Goal: Transaction & Acquisition: Purchase product/service

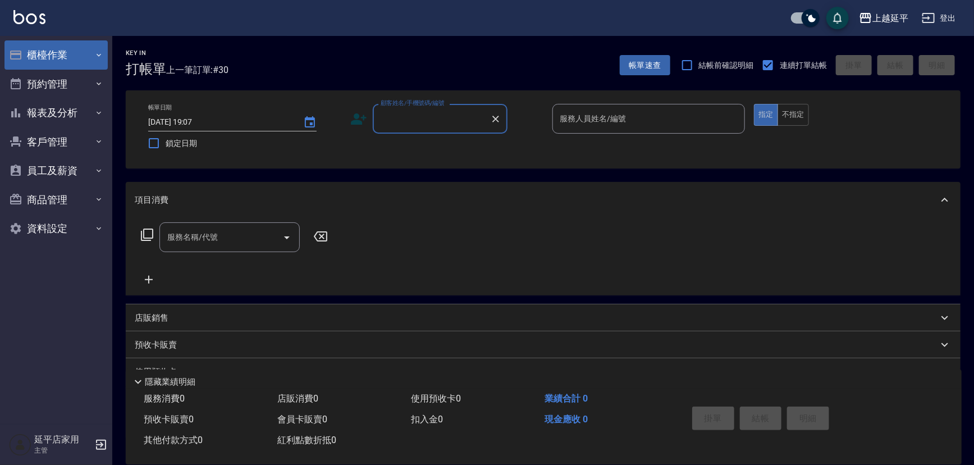
click at [45, 53] on button "櫃檯作業" at bounding box center [55, 54] width 103 height 29
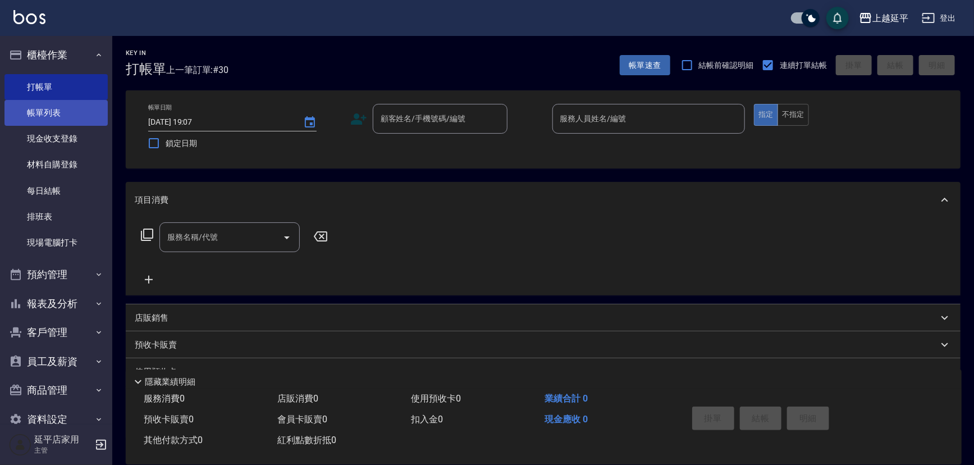
click at [49, 112] on link "帳單列表" at bounding box center [55, 113] width 103 height 26
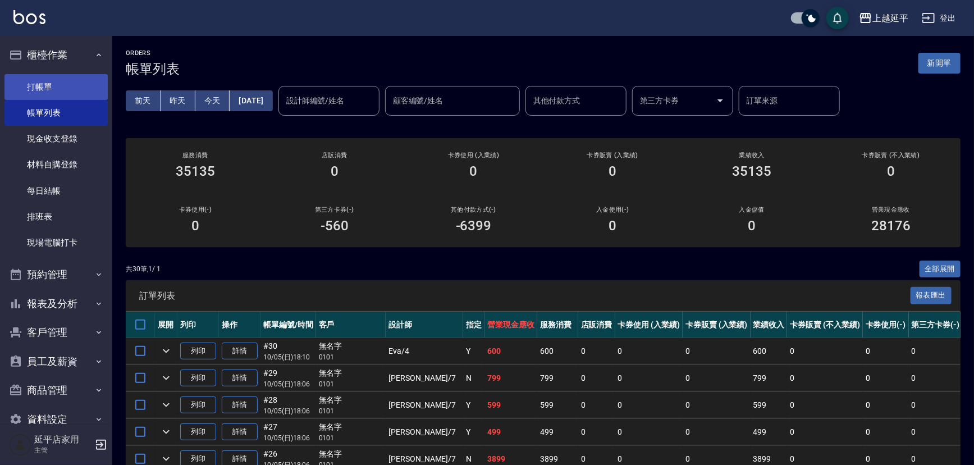
click at [37, 78] on link "打帳單" at bounding box center [55, 87] width 103 height 26
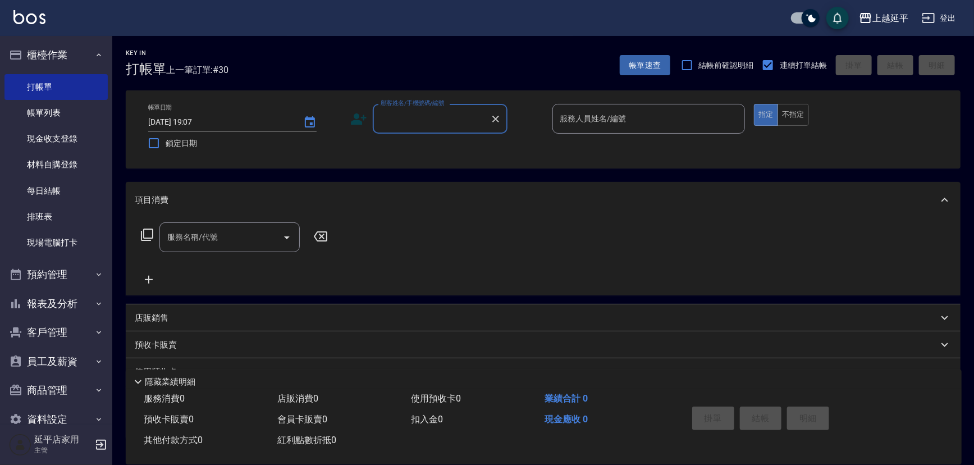
click at [409, 122] on input "顧客姓名/手機號碼/編號" at bounding box center [432, 119] width 108 height 20
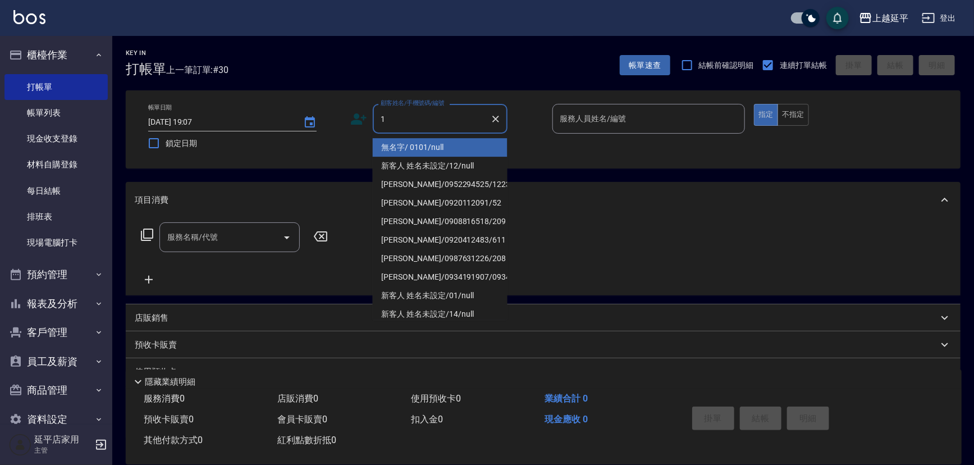
click at [414, 138] on li "無名字/ 0101/null" at bounding box center [440, 147] width 135 height 19
type input "無名字/ 0101/null"
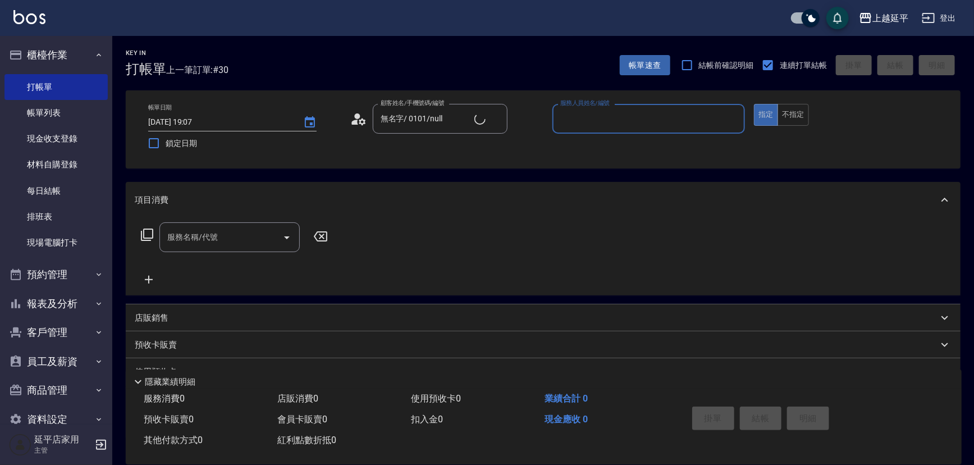
click at [580, 121] on input "服務人員姓名/編號" at bounding box center [649, 119] width 183 height 20
click at [604, 150] on div "[PERSON_NAME]-1" at bounding box center [648, 147] width 193 height 19
type input "[PERSON_NAME]-1"
click at [262, 234] on input "服務名稱/代號" at bounding box center [221, 237] width 113 height 20
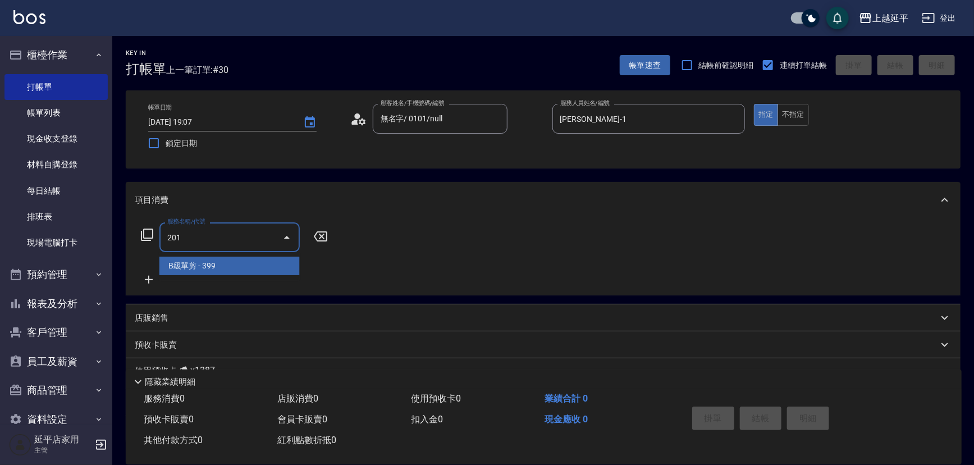
click at [254, 260] on span "B級單剪 - 399" at bounding box center [229, 266] width 140 height 19
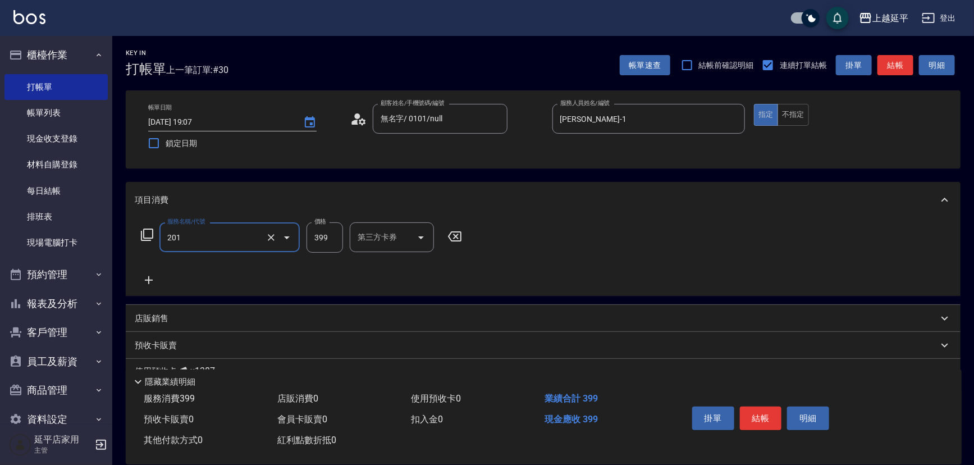
type input "B級單剪(201)"
click at [888, 70] on button "結帳" at bounding box center [896, 65] width 36 height 21
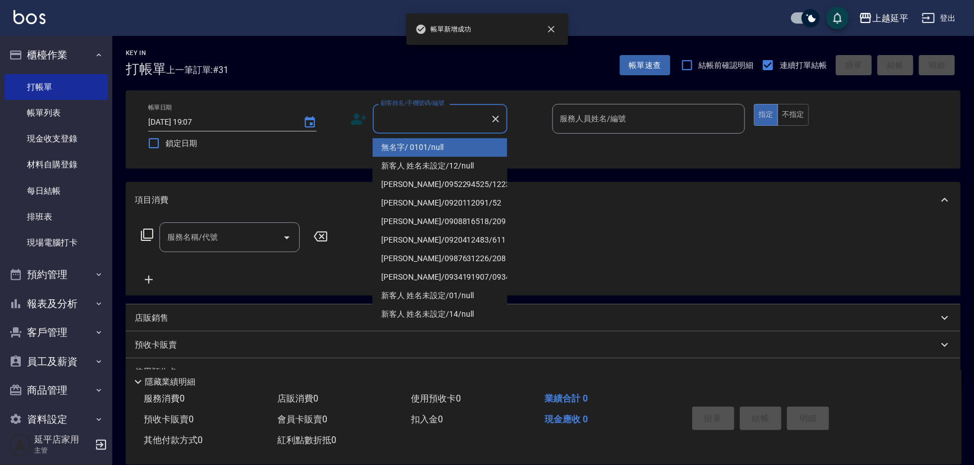
click at [455, 115] on input "顧客姓名/手機號碼/編號" at bounding box center [432, 119] width 108 height 20
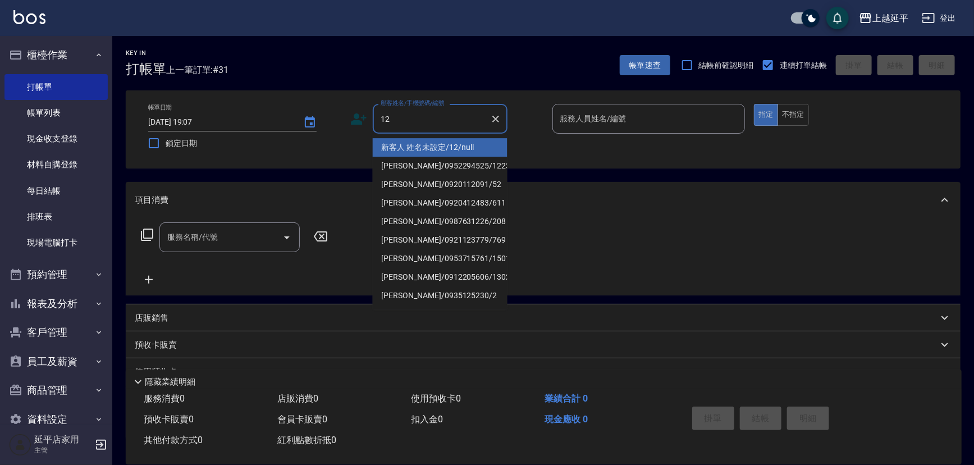
click at [449, 145] on li "新客人 姓名未設定/12/null" at bounding box center [440, 147] width 135 height 19
type input "新客人 姓名未設定/12/null"
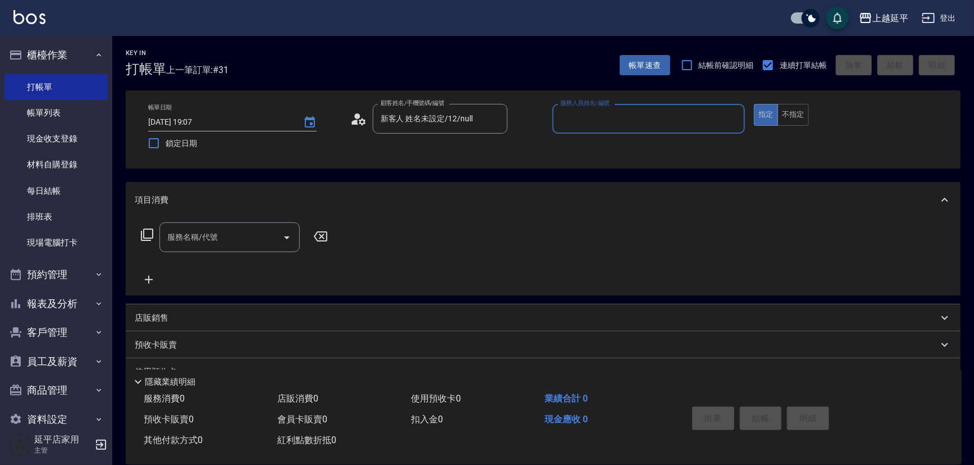
click at [607, 120] on input "服務人員姓名/編號" at bounding box center [649, 119] width 183 height 20
click at [605, 148] on div "[PERSON_NAME] -12" at bounding box center [648, 147] width 193 height 19
type input "[PERSON_NAME]-12"
click at [796, 111] on button "不指定" at bounding box center [793, 115] width 31 height 22
click at [265, 232] on input "服務名稱/代號" at bounding box center [221, 237] width 113 height 20
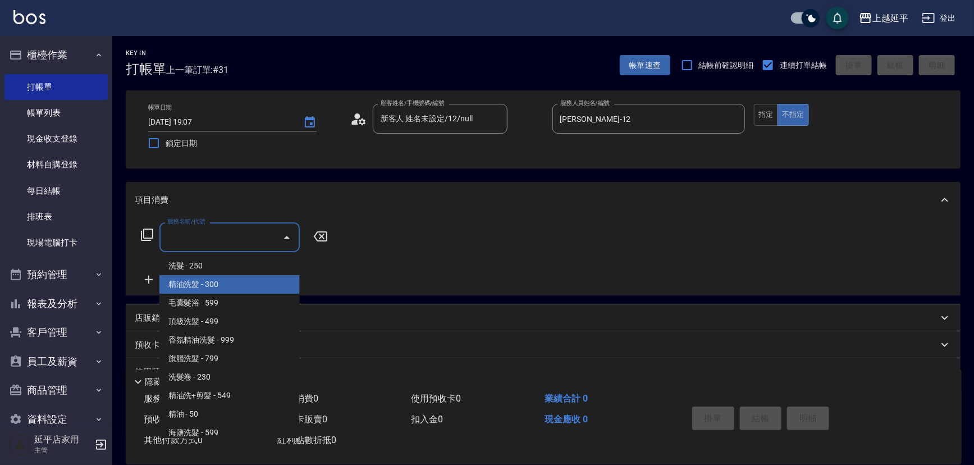
click at [241, 285] on span "精油洗髮 - 300" at bounding box center [229, 284] width 140 height 19
type input "精油洗髮(102)"
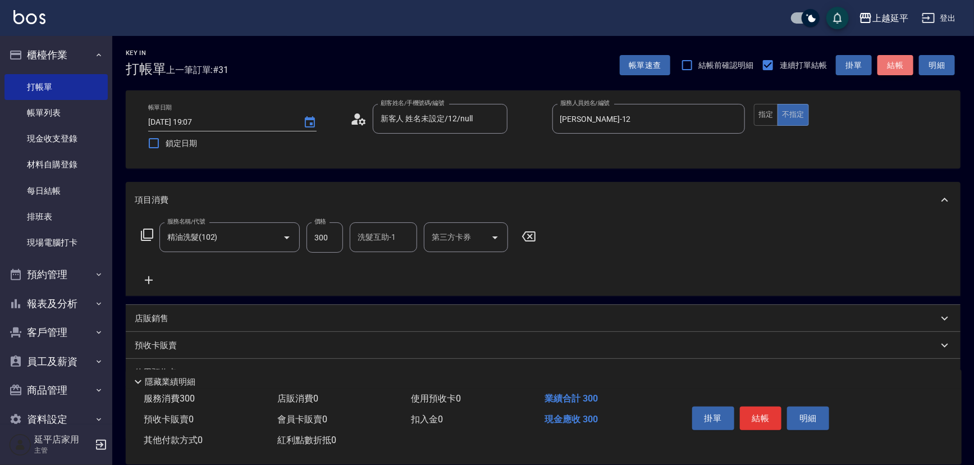
click at [897, 61] on button "結帳" at bounding box center [896, 65] width 36 height 21
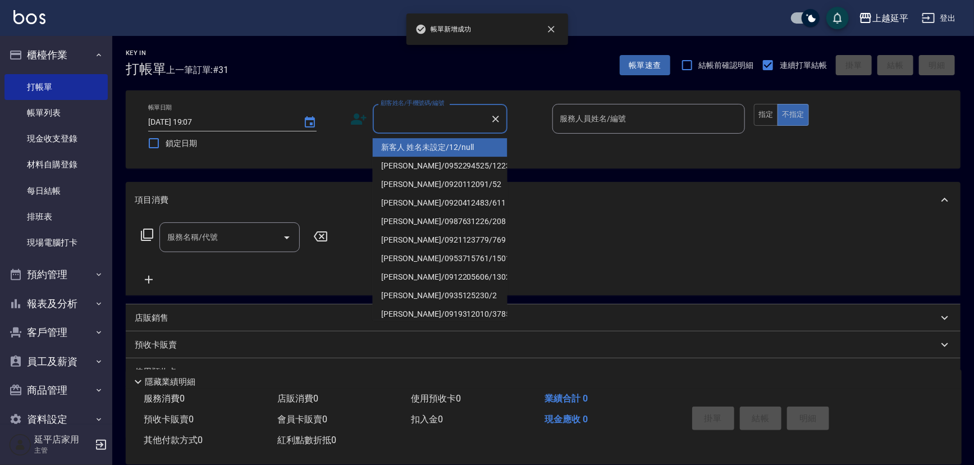
click at [416, 123] on input "顧客姓名/手機號碼/編號" at bounding box center [432, 119] width 108 height 20
click at [415, 144] on li "新客人 姓名未設定/12/null" at bounding box center [440, 147] width 135 height 19
type input "新客人 姓名未設定/12/null"
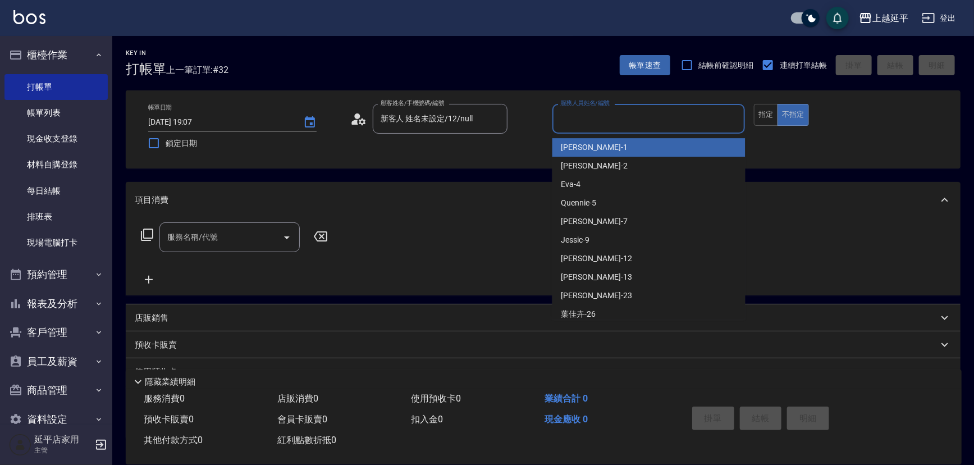
click at [636, 120] on input "服務人員姓名/編號" at bounding box center [649, 119] width 183 height 20
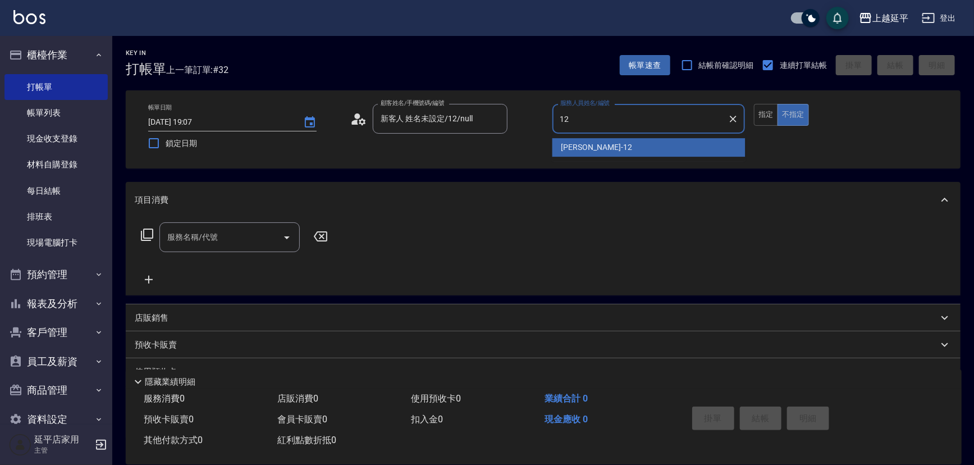
click at [602, 146] on div "[PERSON_NAME] -12" at bounding box center [648, 147] width 193 height 19
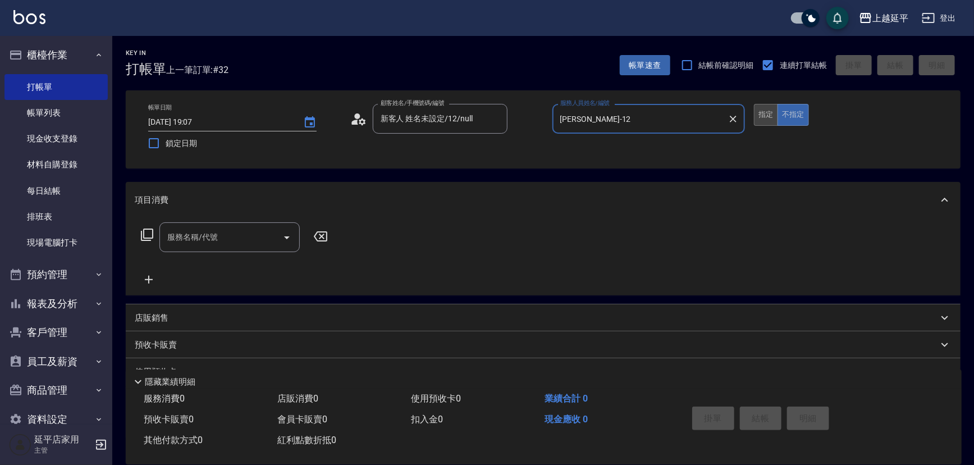
type input "[PERSON_NAME]-12"
click at [762, 117] on button "指定" at bounding box center [766, 115] width 24 height 22
click at [255, 234] on input "服務名稱/代號" at bounding box center [221, 237] width 113 height 20
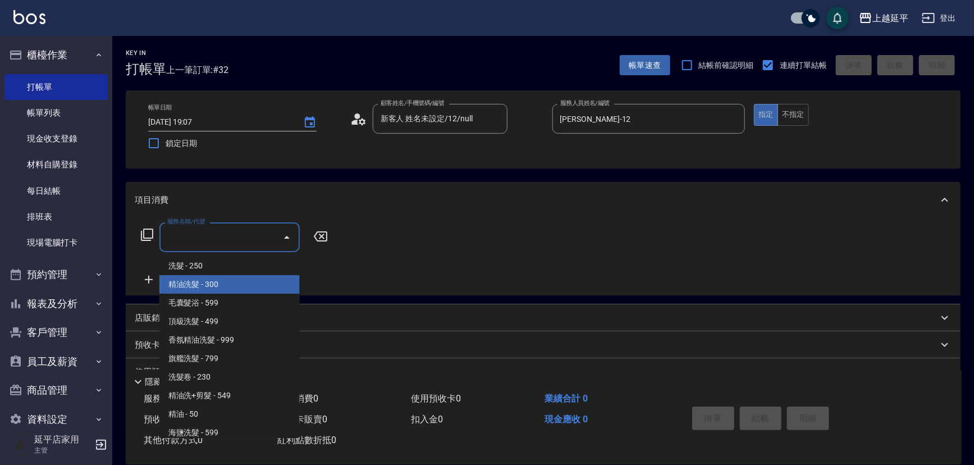
click at [238, 286] on span "精油洗髮 - 300" at bounding box center [229, 284] width 140 height 19
type input "精油洗髮(102)"
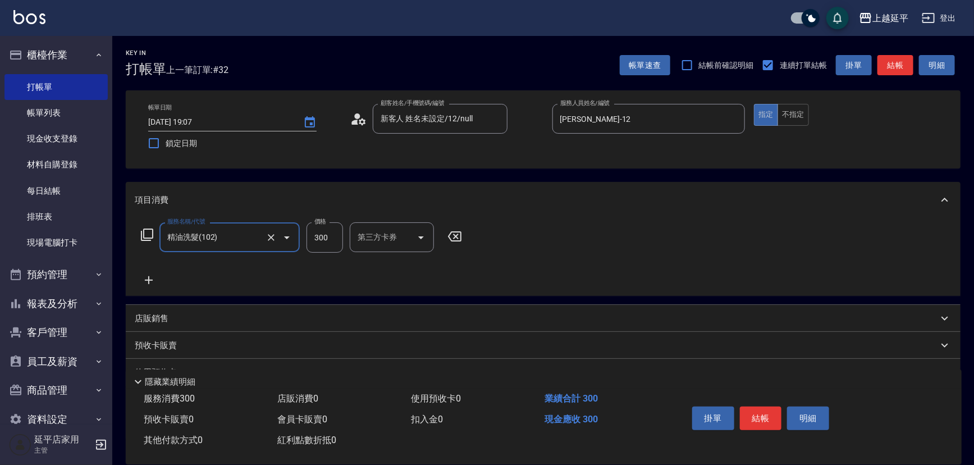
click at [368, 235] on div "第三方卡券 第三方卡券" at bounding box center [392, 237] width 84 height 30
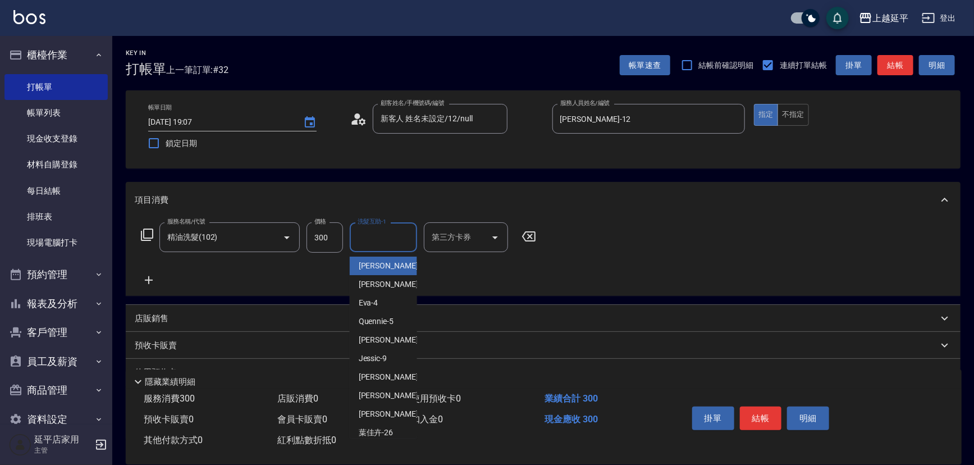
click at [392, 234] on div "洗髮互助-1 洗髮互助-1" at bounding box center [383, 237] width 67 height 30
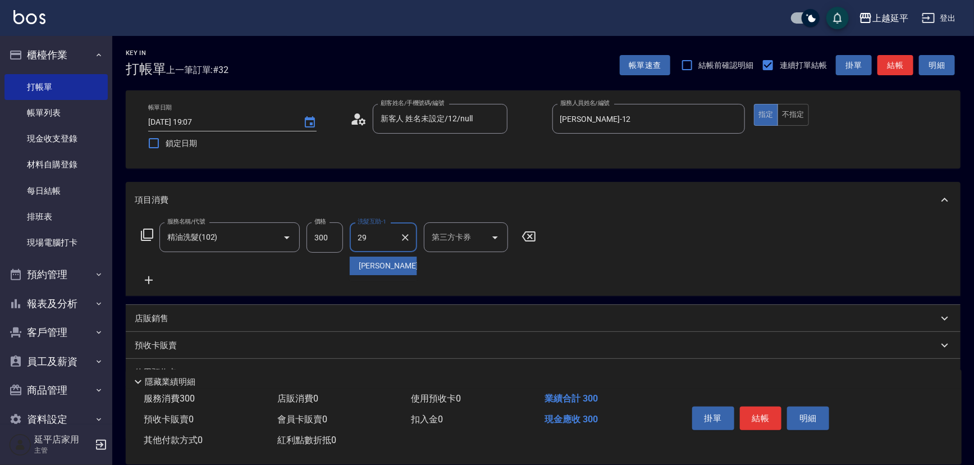
click at [397, 267] on div "丞宗 -29" at bounding box center [383, 266] width 67 height 19
type input "丞宗-29"
click at [895, 69] on button "結帳" at bounding box center [896, 65] width 36 height 21
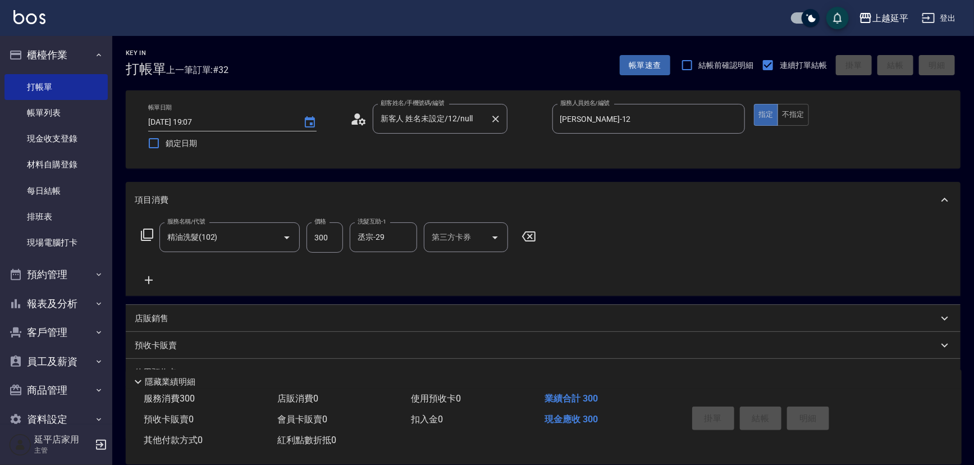
type input "[DATE] 19:08"
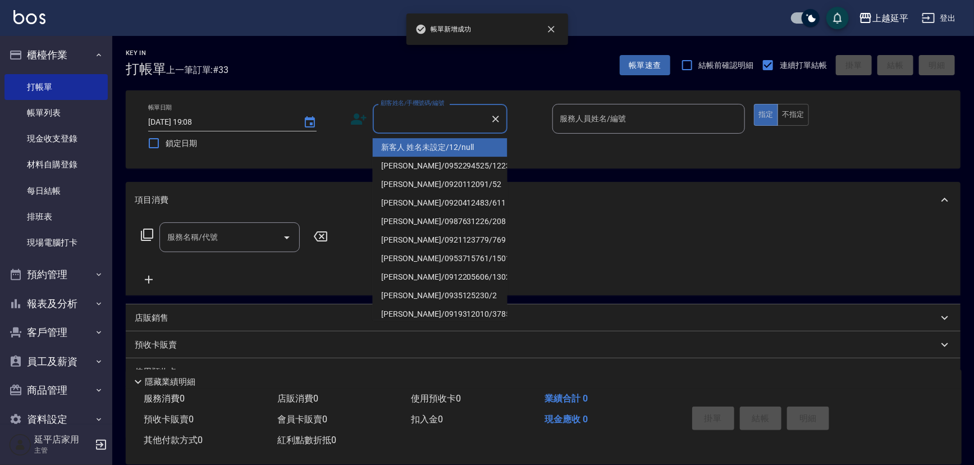
click at [422, 121] on input "顧客姓名/手機號碼/編號" at bounding box center [432, 119] width 108 height 20
click at [413, 150] on li "新客人 姓名未設定/12/null" at bounding box center [440, 147] width 135 height 19
type input "新客人 姓名未設定/12/null"
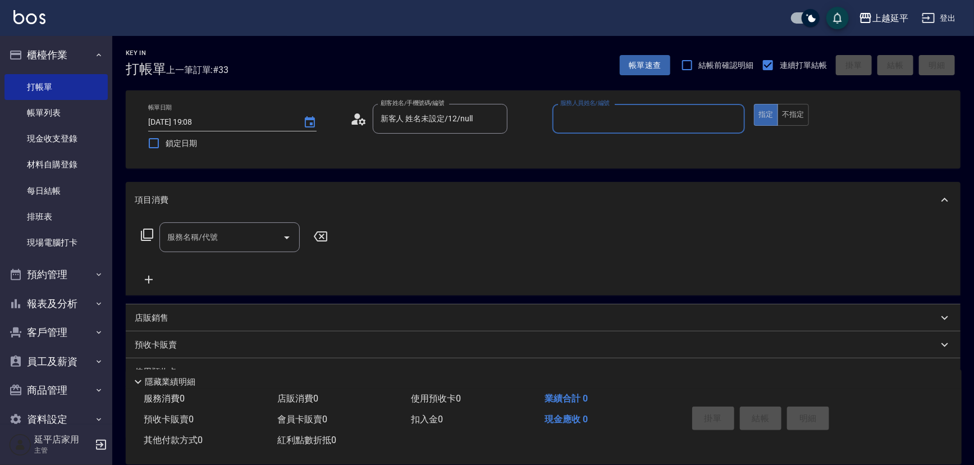
click at [611, 120] on input "服務人員姓名/編號" at bounding box center [649, 119] width 183 height 20
click at [594, 147] on div "[PERSON_NAME] -12" at bounding box center [648, 147] width 193 height 19
type input "[PERSON_NAME]-12"
click at [801, 115] on button "不指定" at bounding box center [793, 115] width 31 height 22
click at [144, 234] on icon at bounding box center [146, 234] width 13 height 13
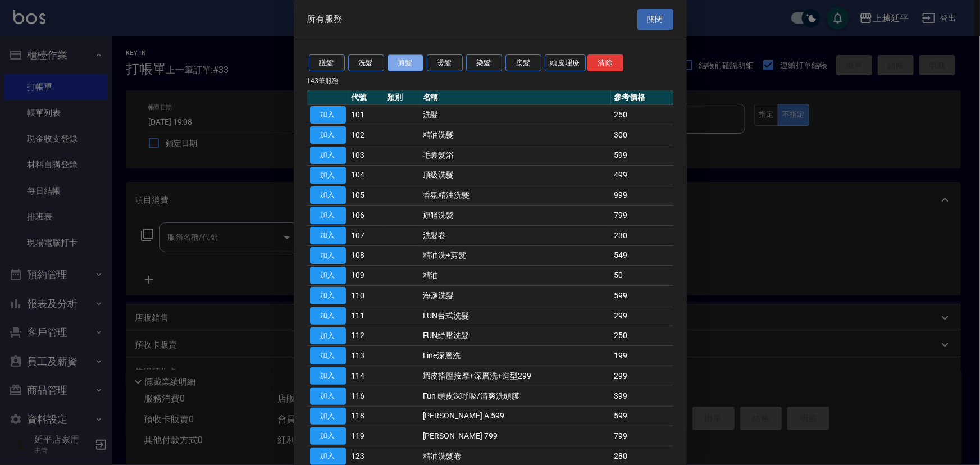
click at [403, 63] on button "剪髮" at bounding box center [405, 62] width 36 height 17
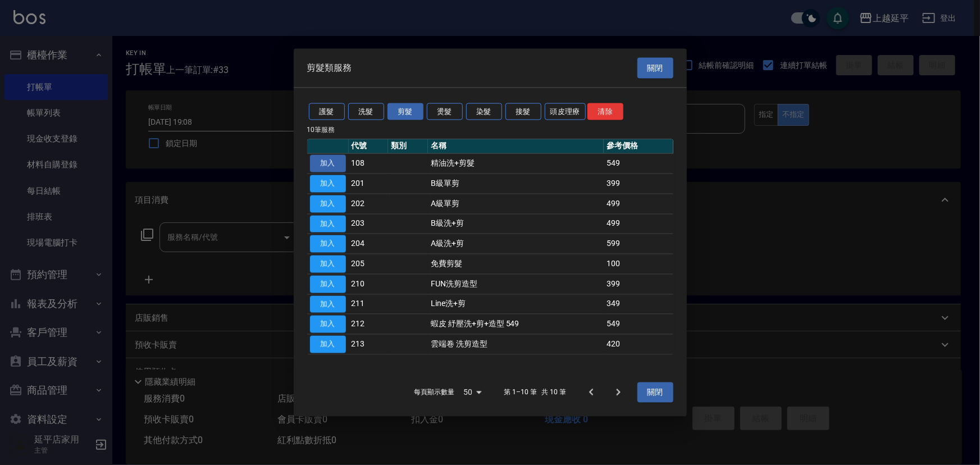
click at [321, 165] on button "加入" at bounding box center [328, 163] width 36 height 17
type input "精油洗+剪髮(108)"
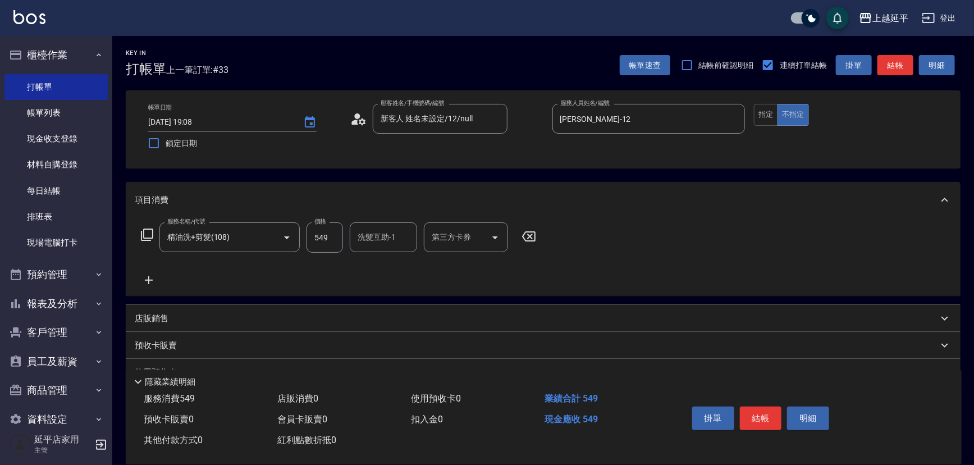
click at [376, 236] on div "洗髮互助-1 洗髮互助-1" at bounding box center [383, 237] width 67 height 30
click at [387, 266] on div "丞宗 -29" at bounding box center [383, 266] width 67 height 19
type input "丞宗-29"
click at [899, 61] on button "結帳" at bounding box center [896, 65] width 36 height 21
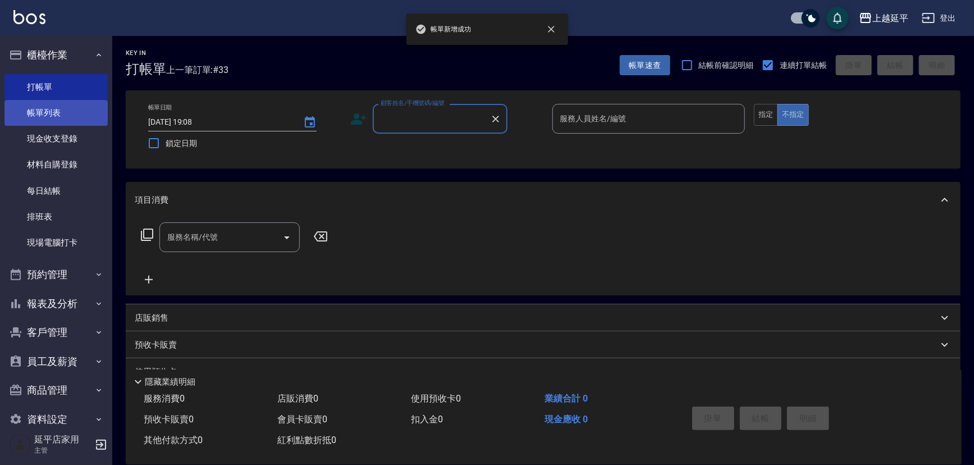
click at [49, 117] on link "帳單列表" at bounding box center [55, 113] width 103 height 26
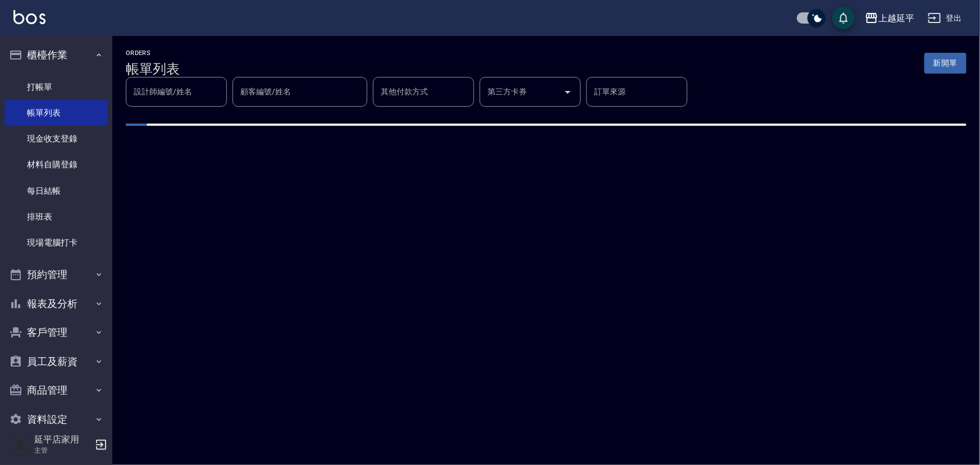
click at [297, 91] on input "顧客編號/姓名" at bounding box center [300, 92] width 125 height 20
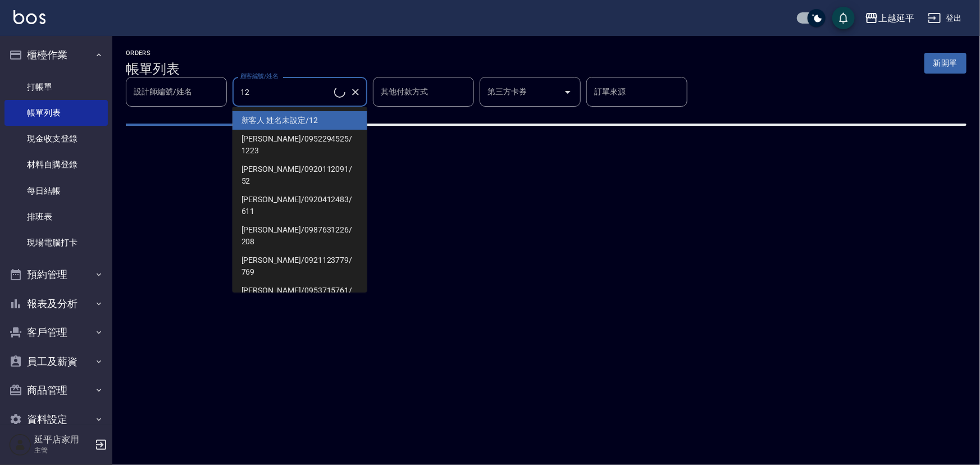
type input "12"
click at [185, 94] on input "設計師編號/姓名" at bounding box center [176, 92] width 91 height 20
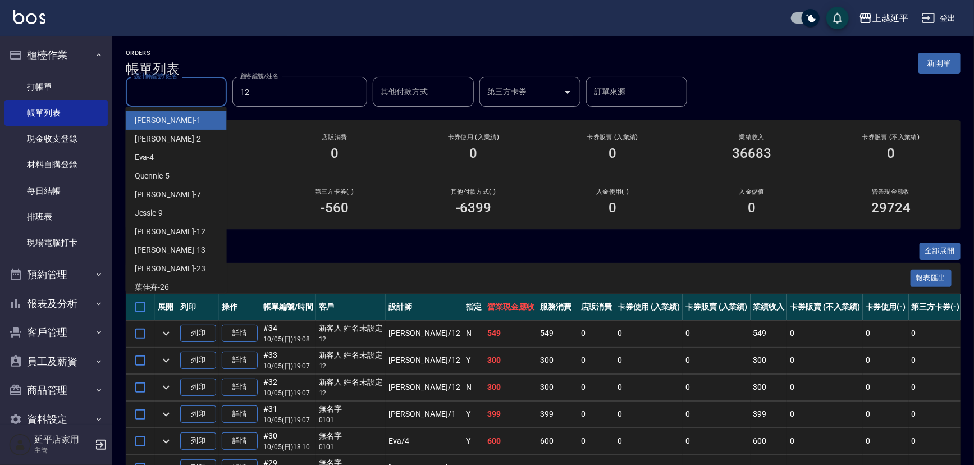
click at [182, 90] on input "設計師編號/姓名" at bounding box center [176, 92] width 91 height 20
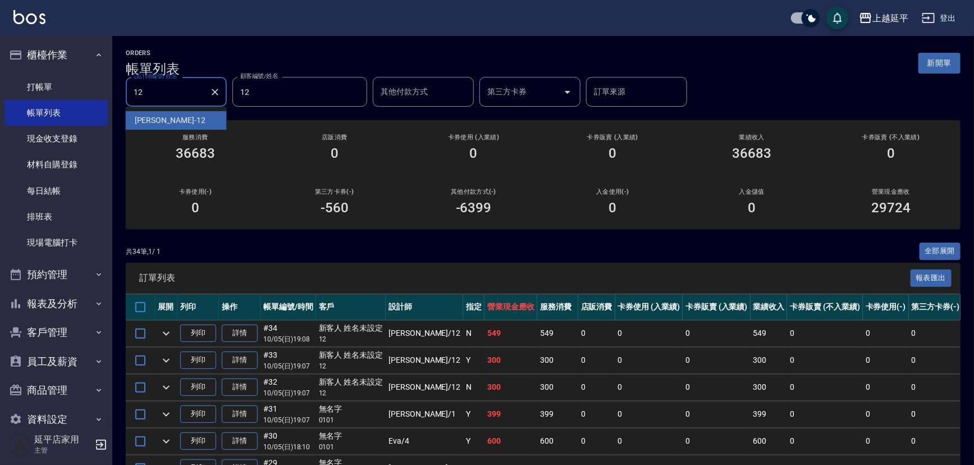
click at [188, 113] on div "[PERSON_NAME] -12" at bounding box center [176, 120] width 101 height 19
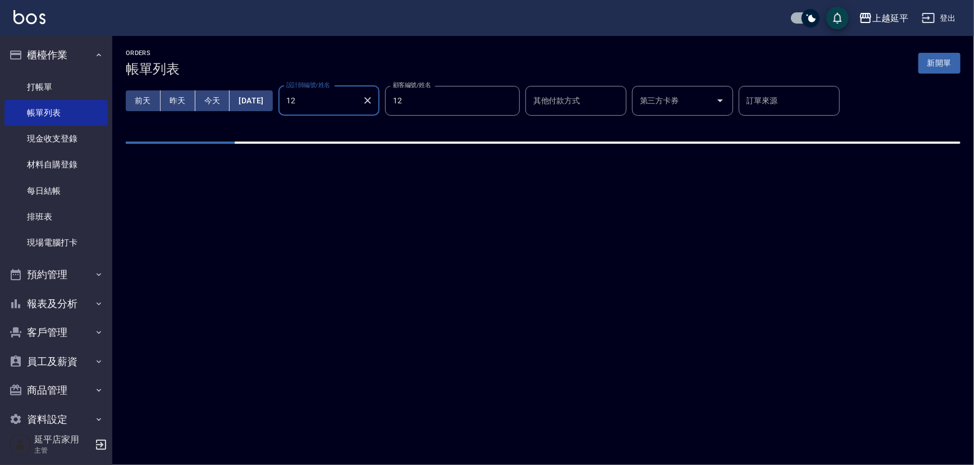
type input "[PERSON_NAME]-12"
click at [371, 98] on icon "Clear" at bounding box center [367, 100] width 7 height 7
click at [358, 101] on input "設計師編號/姓名" at bounding box center [329, 101] width 91 height 20
click at [324, 124] on span "[PERSON_NAME] -12" at bounding box center [342, 129] width 71 height 12
click at [512, 103] on icon "Clear" at bounding box center [508, 100] width 7 height 7
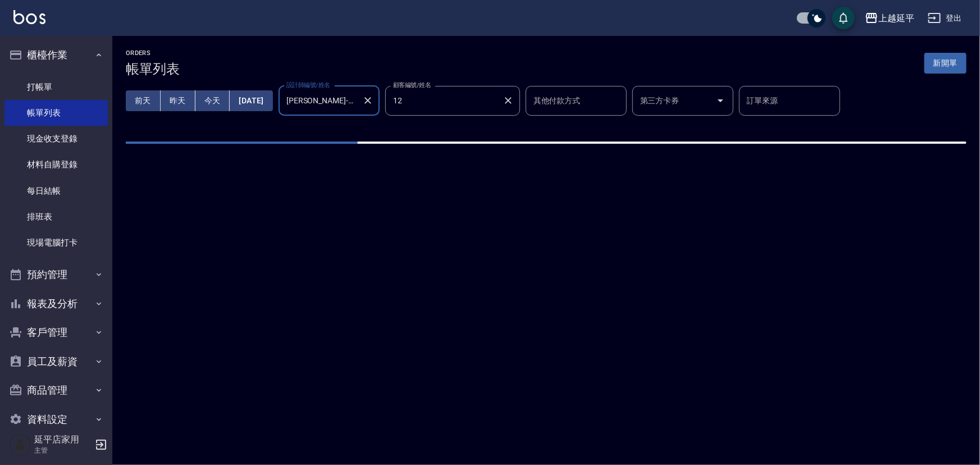
type input "[PERSON_NAME]-12"
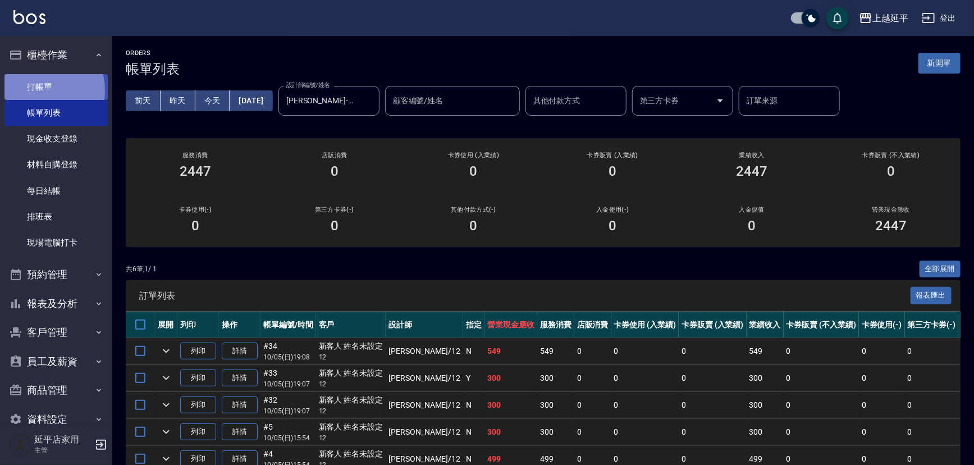
click at [42, 90] on link "打帳單" at bounding box center [55, 87] width 103 height 26
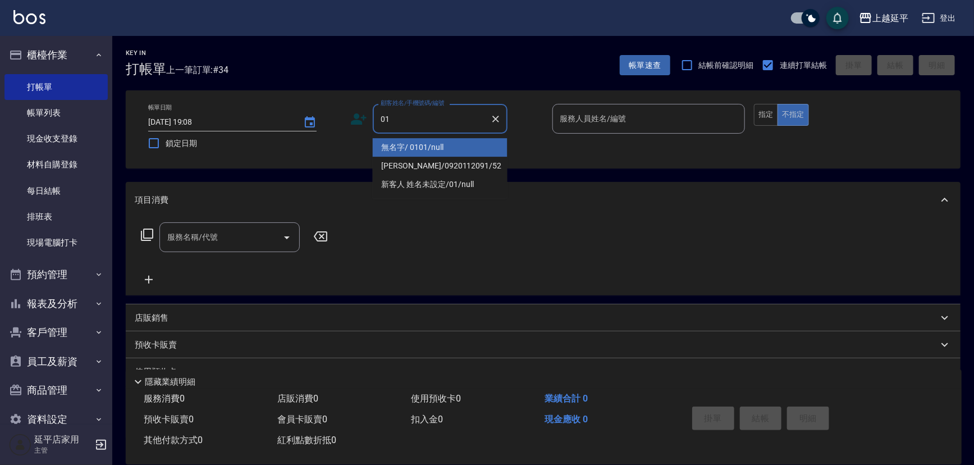
click at [397, 148] on li "無名字/ 0101/null" at bounding box center [440, 147] width 135 height 19
type input "無名字/ 0101/null"
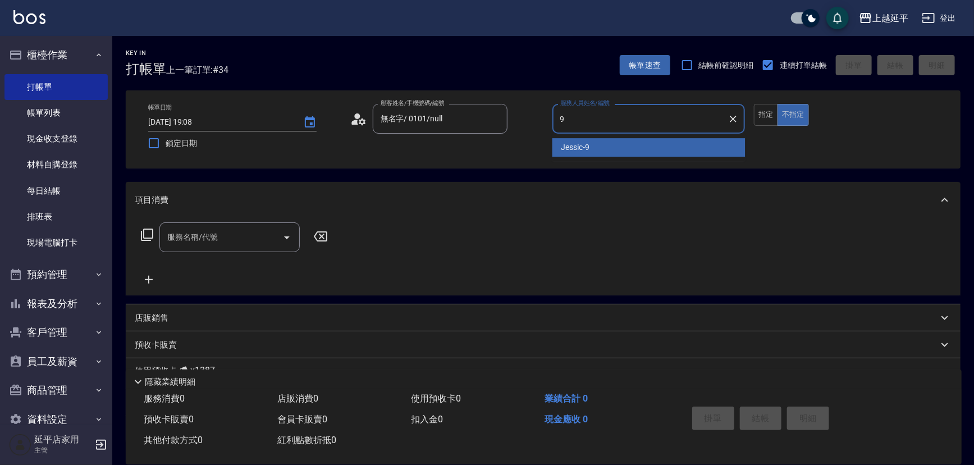
type input "Jessic-9"
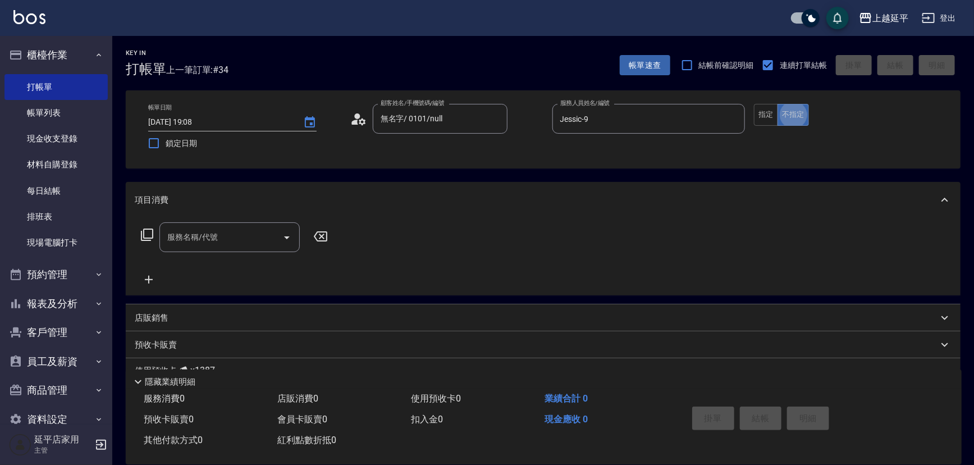
type button "false"
click at [239, 241] on input "服務名稱/代號" at bounding box center [221, 237] width 113 height 20
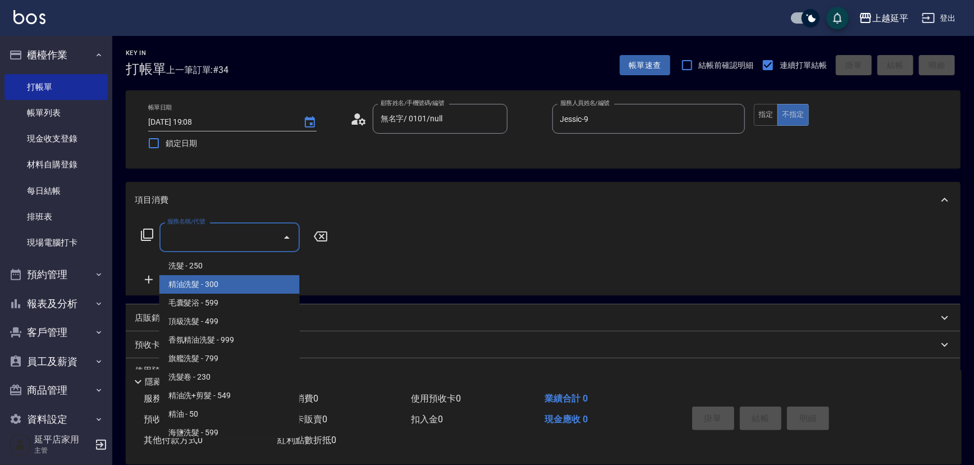
click at [233, 283] on span "精油洗髮 - 300" at bounding box center [229, 284] width 140 height 19
type input "精油洗髮(102)"
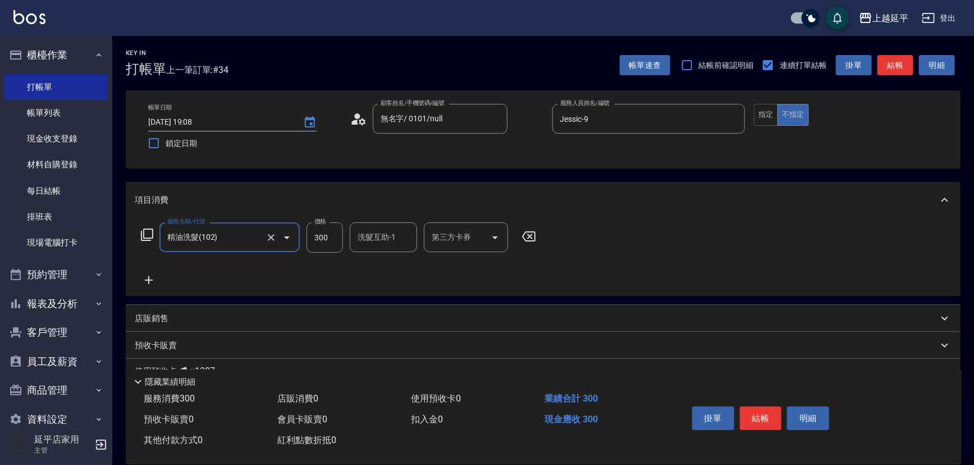
click at [385, 239] on div "洗髮互助-1 洗髮互助-1" at bounding box center [383, 237] width 67 height 30
click at [398, 260] on div "恩恩 -23" at bounding box center [383, 266] width 67 height 19
type input "恩恩-23"
click at [752, 415] on button "結帳" at bounding box center [761, 419] width 42 height 24
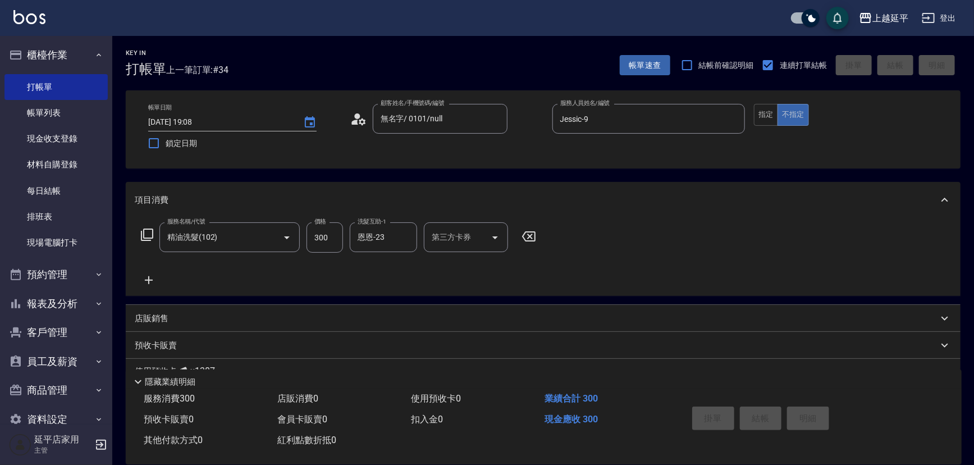
type input "[DATE] 19:22"
